Goal: Check status

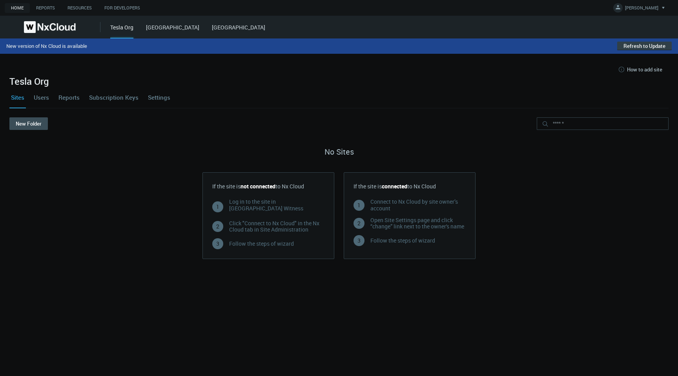
click at [629, 47] on button "Refresh to Update" at bounding box center [644, 46] width 55 height 9
